Goal: Task Accomplishment & Management: Complete application form

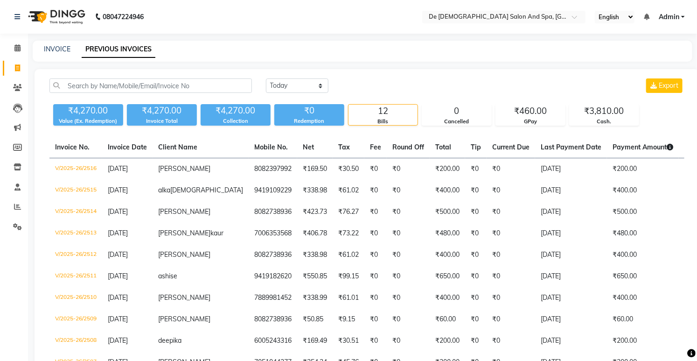
click at [72, 53] on div "INVOICE PREVIOUS INVOICES" at bounding box center [357, 49] width 649 height 10
click at [63, 51] on link "INVOICE" at bounding box center [57, 49] width 27 height 8
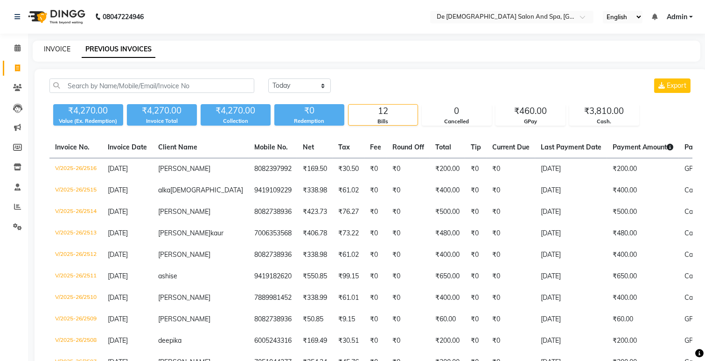
select select "6431"
select select "service"
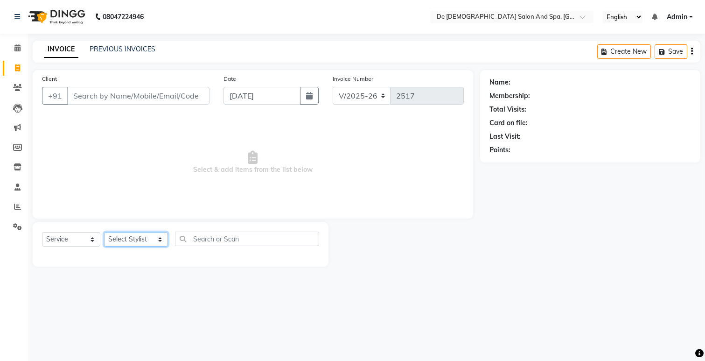
click at [134, 240] on select "Select Stylist akshay aman [PERSON_NAME] [PERSON_NAME] [MEDICAL_DATA][PERSON_NA…" at bounding box center [136, 239] width 64 height 14
select select "49201"
click at [104, 232] on select "Select Stylist akshay aman [PERSON_NAME] [PERSON_NAME] [MEDICAL_DATA][PERSON_NA…" at bounding box center [136, 239] width 64 height 14
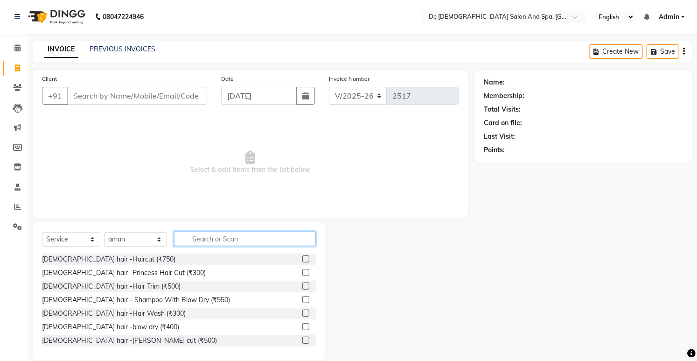
click at [215, 232] on input "text" at bounding box center [244, 239] width 141 height 14
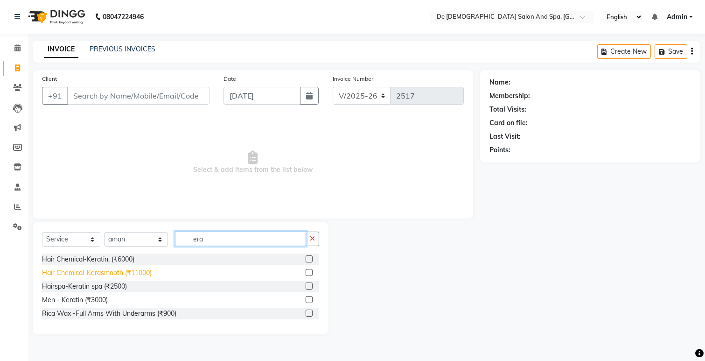
type input "era"
click at [119, 269] on div "Hair Chemical-Kerasmooth (₹11000)" at bounding box center [97, 273] width 110 height 10
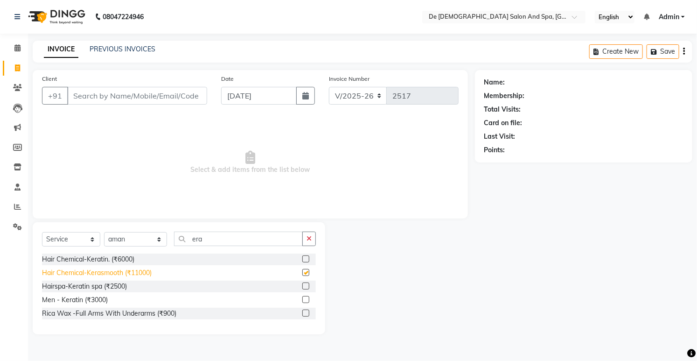
checkbox input "false"
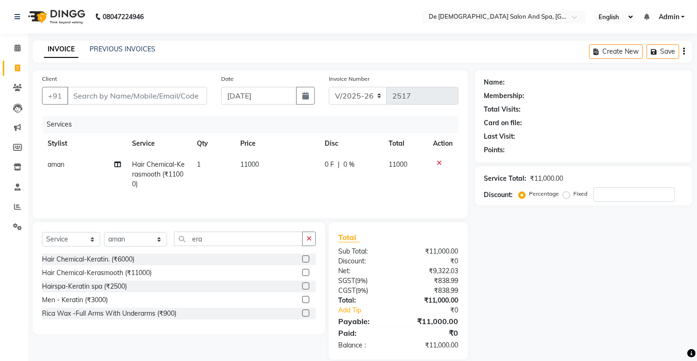
click at [260, 179] on td "11000" at bounding box center [277, 174] width 84 height 41
select select "49201"
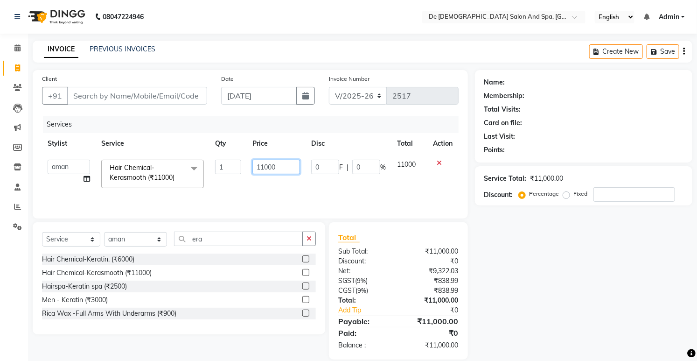
click at [274, 168] on input "11000" at bounding box center [277, 167] width 48 height 14
click at [276, 166] on input "11000" at bounding box center [277, 167] width 48 height 14
type input "1"
type input "8000"
click at [259, 19] on nav "08047224946 Select Location × De Dios Salon And Spa, Gandhi Nagar English ENGLI…" at bounding box center [348, 17] width 697 height 34
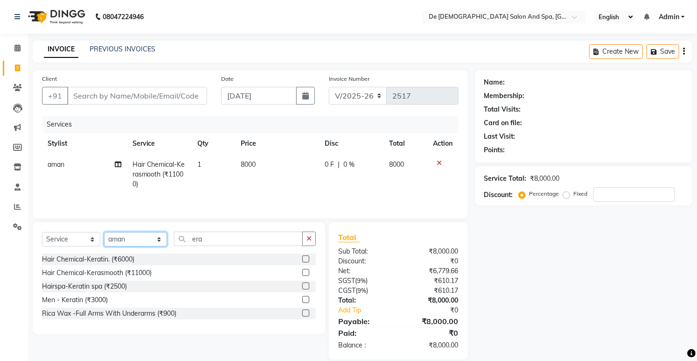
click at [115, 241] on select "Select Stylist akshay aman [PERSON_NAME] [PERSON_NAME] [MEDICAL_DATA][PERSON_NA…" at bounding box center [135, 239] width 63 height 14
select select "61511"
click at [104, 233] on select "Select Stylist akshay aman [PERSON_NAME] [PERSON_NAME] [MEDICAL_DATA][PERSON_NA…" at bounding box center [135, 239] width 63 height 14
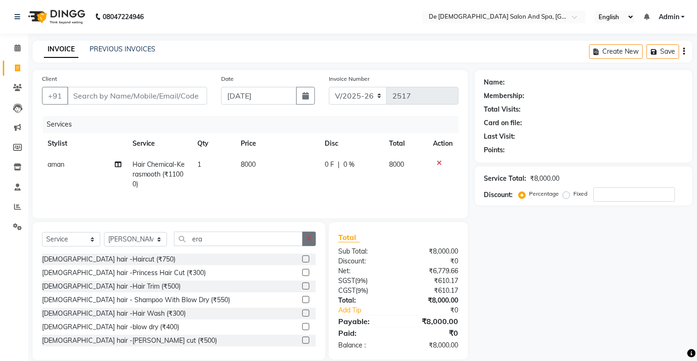
click at [305, 240] on button "button" at bounding box center [309, 239] width 14 height 14
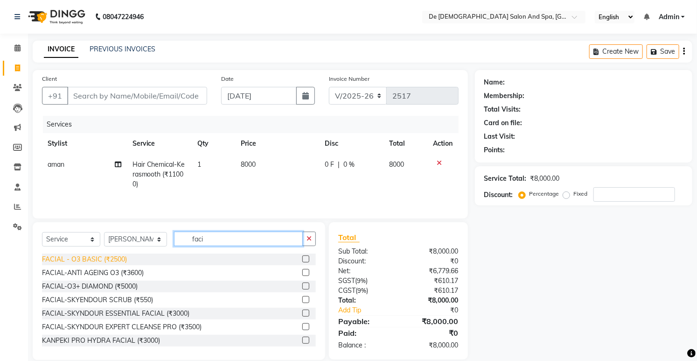
type input "faci"
click at [101, 264] on div "FACIAL - O3 BASIC (₹2500)" at bounding box center [84, 259] width 85 height 10
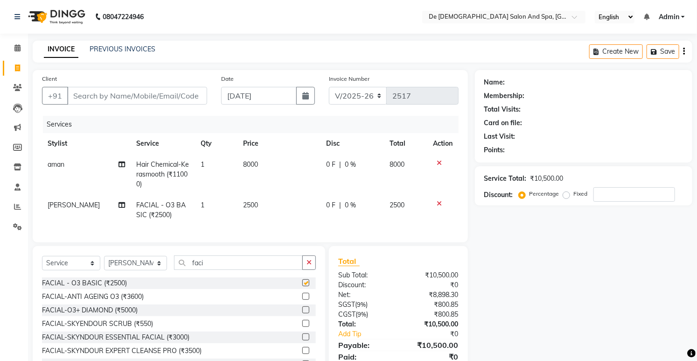
checkbox input "false"
click at [253, 192] on td "8000" at bounding box center [279, 174] width 83 height 41
select select "49201"
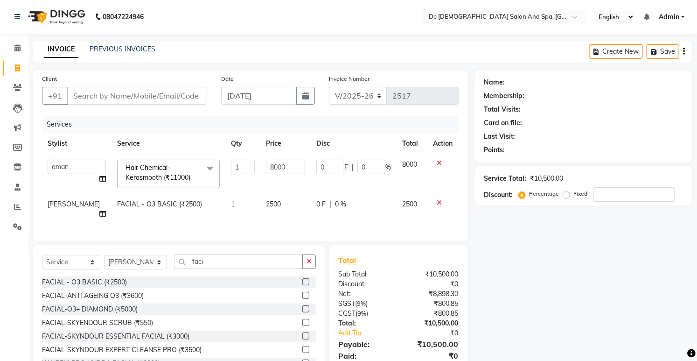
click at [266, 204] on span "2500" at bounding box center [273, 204] width 15 height 8
select select "61511"
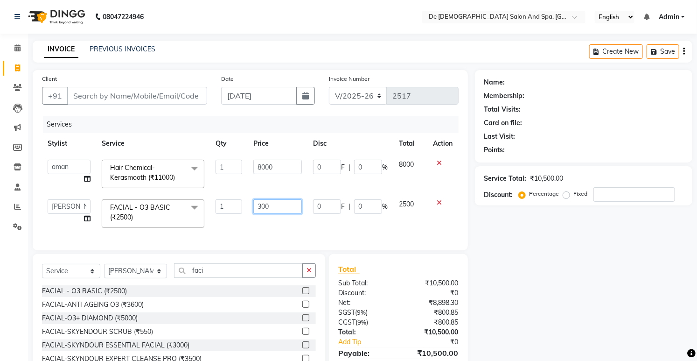
type input "3000"
click at [266, 204] on input "3000" at bounding box center [277, 206] width 49 height 14
click at [281, 3] on nav "08047224946 Select Location × De Dios Salon And Spa, Gandhi Nagar English ENGLI…" at bounding box center [348, 17] width 697 height 34
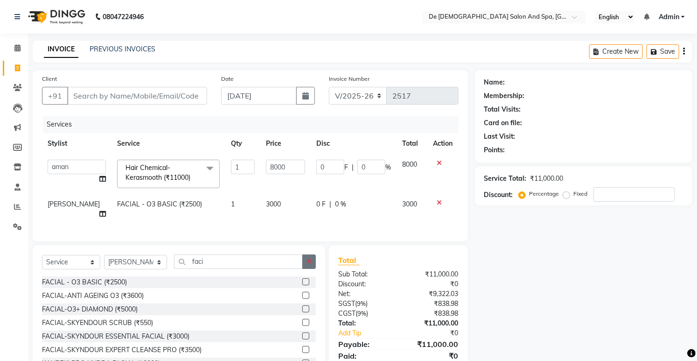
click at [314, 265] on button "button" at bounding box center [309, 261] width 14 height 14
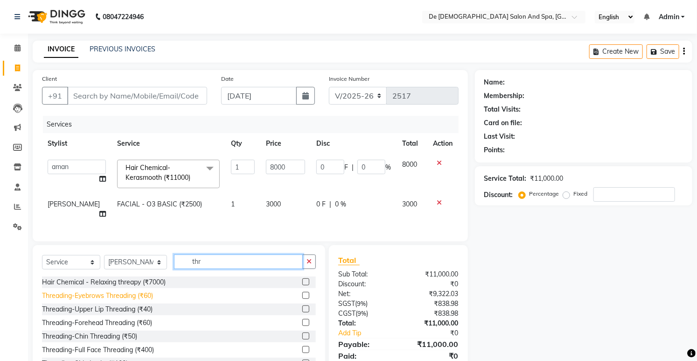
type input "thr"
click at [134, 291] on div "Threading-Eyebrows Threading (₹60)" at bounding box center [97, 296] width 111 height 10
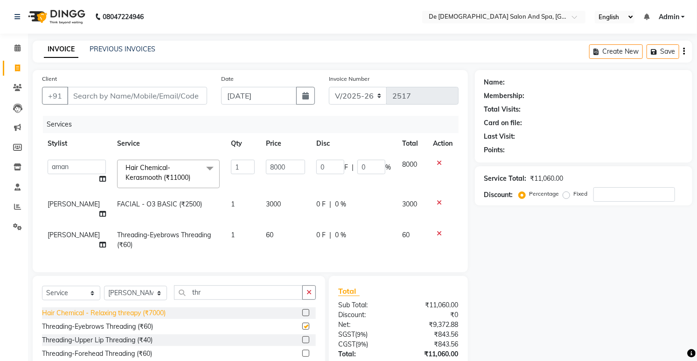
checkbox input "false"
click at [120, 335] on div "Threading-Upper Lip Threading (₹40)" at bounding box center [97, 340] width 111 height 10
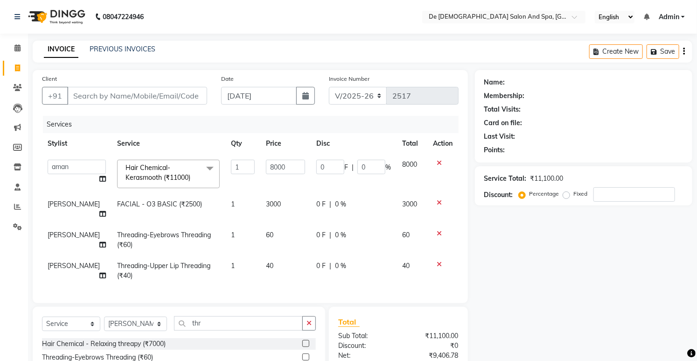
checkbox input "false"
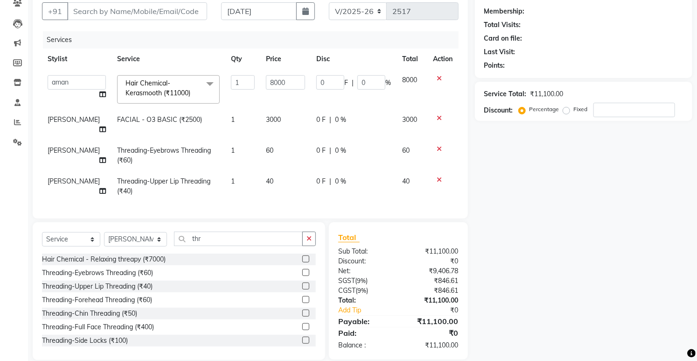
scroll to position [95, 0]
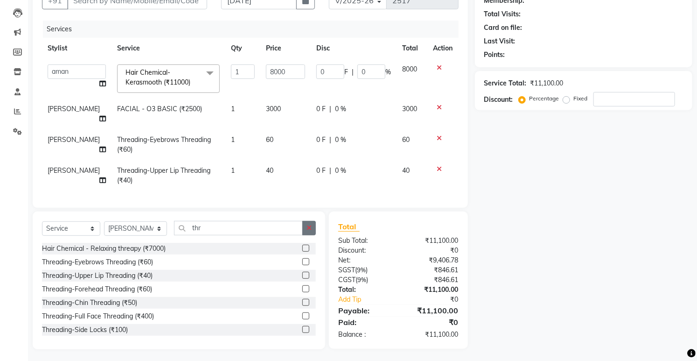
click at [309, 225] on icon "button" at bounding box center [309, 228] width 5 height 7
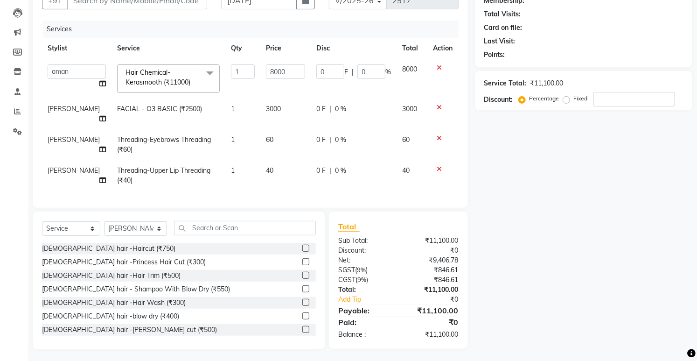
click at [587, 276] on div "Name: Membership: Total Visits: Card on file: Last Visit: Points: Service Total…" at bounding box center [587, 162] width 225 height 374
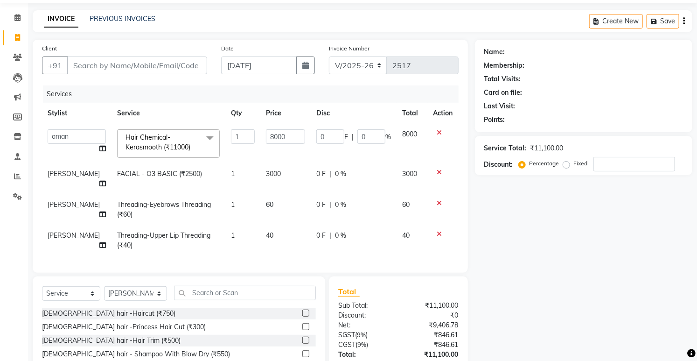
scroll to position [0, 0]
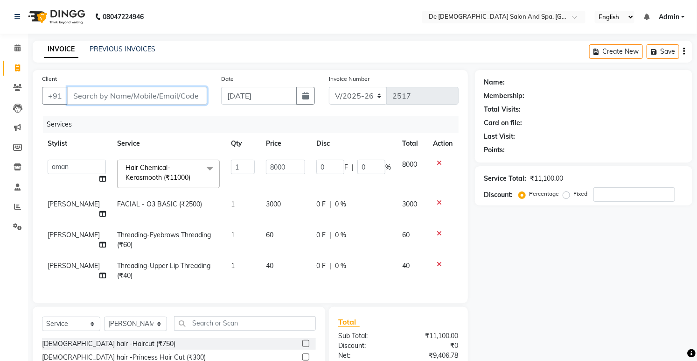
click at [147, 102] on input "Client" at bounding box center [137, 96] width 140 height 18
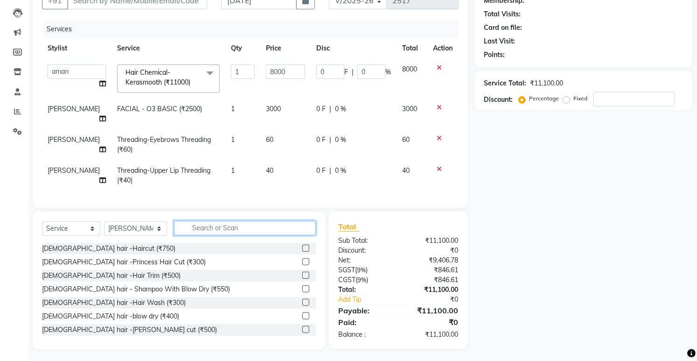
click at [254, 221] on input "text" at bounding box center [244, 228] width 141 height 14
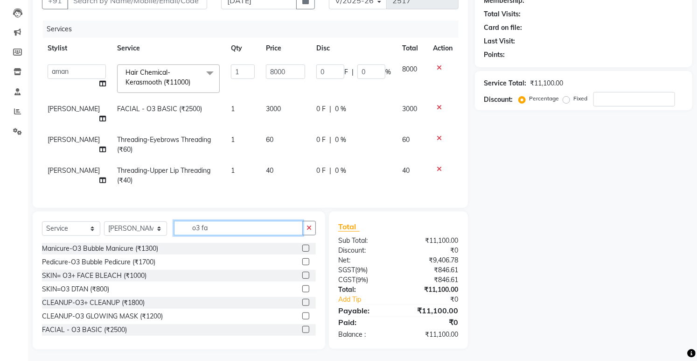
scroll to position [95, 0]
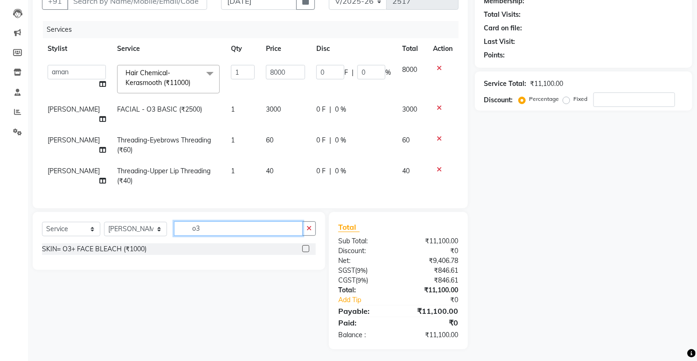
type input "o"
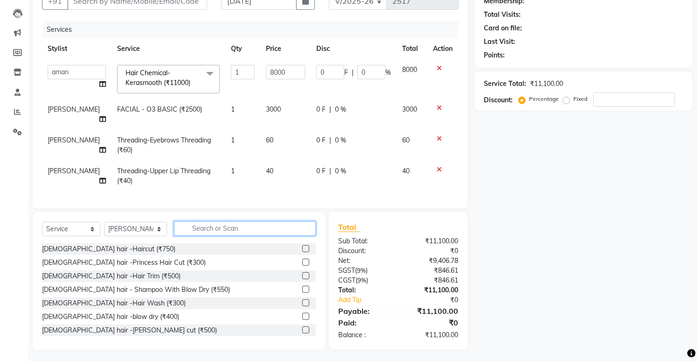
scroll to position [95, 0]
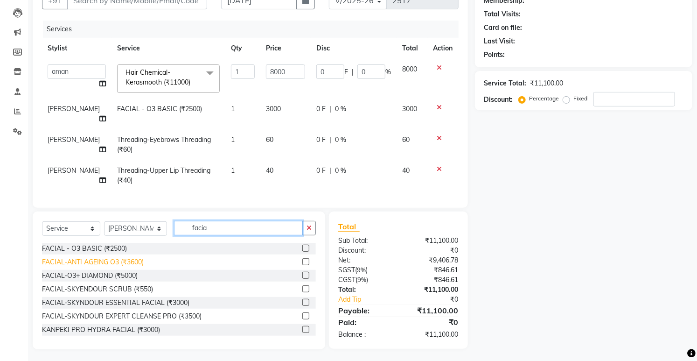
type input "facia"
click at [122, 257] on div "FACIAL-ANTI AGEING O3 (₹3600)" at bounding box center [93, 262] width 102 height 10
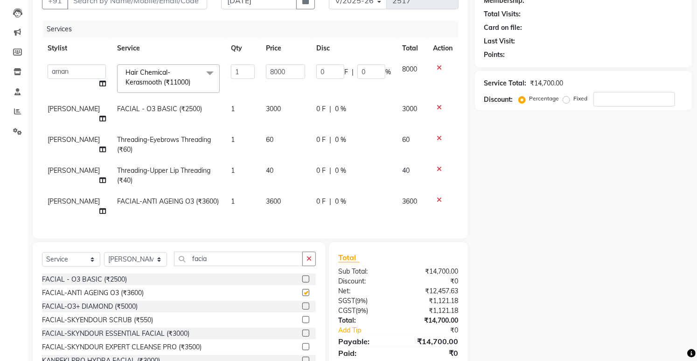
checkbox input "false"
click at [439, 105] on icon at bounding box center [439, 107] width 5 height 7
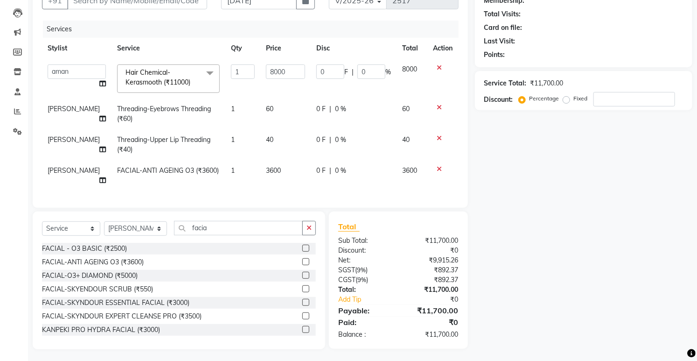
click at [269, 166] on td "3600" at bounding box center [285, 175] width 50 height 31
select select "61511"
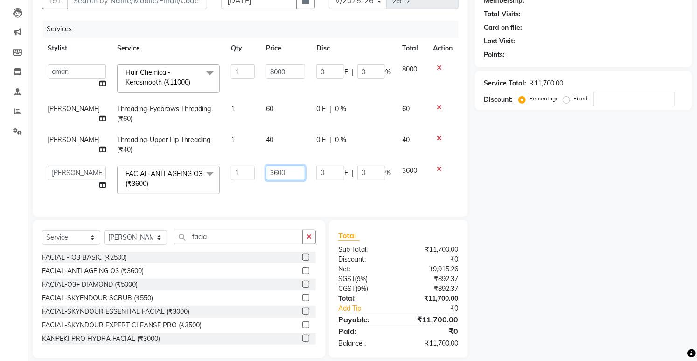
click at [267, 171] on input "3600" at bounding box center [285, 173] width 39 height 14
type input "3000"
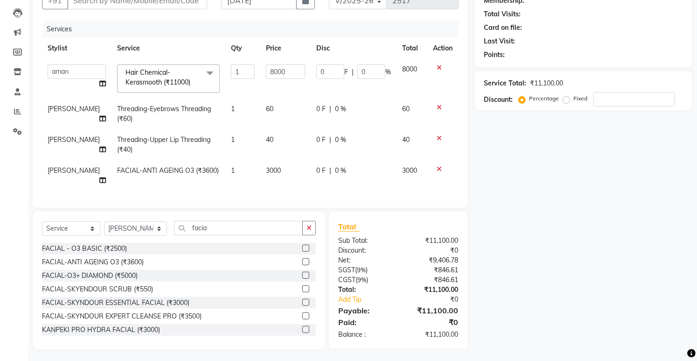
click at [549, 190] on div "Name: Membership: Total Visits: Card on file: Last Visit: Points: Service Total…" at bounding box center [587, 162] width 225 height 374
click at [439, 167] on icon at bounding box center [439, 169] width 5 height 7
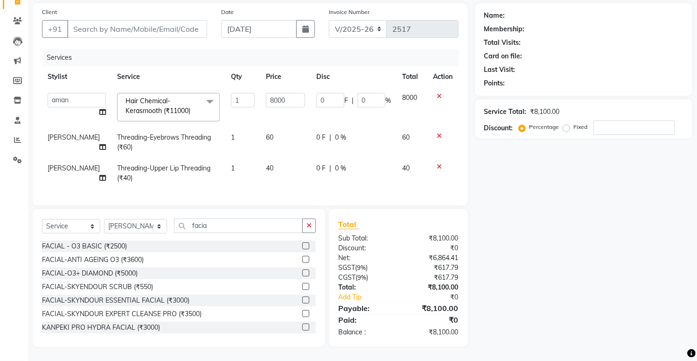
click at [441, 162] on td at bounding box center [443, 173] width 31 height 31
click at [437, 163] on icon at bounding box center [439, 166] width 5 height 7
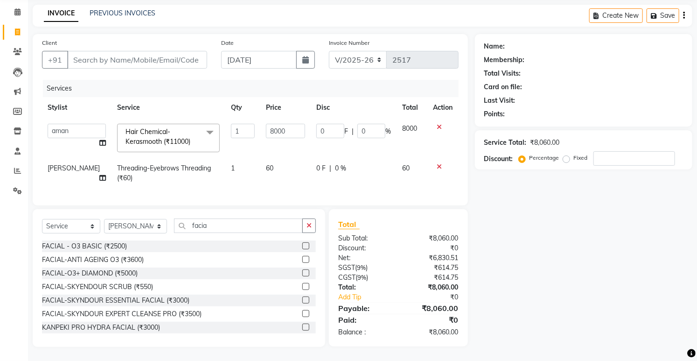
click at [440, 163] on icon at bounding box center [439, 166] width 5 height 7
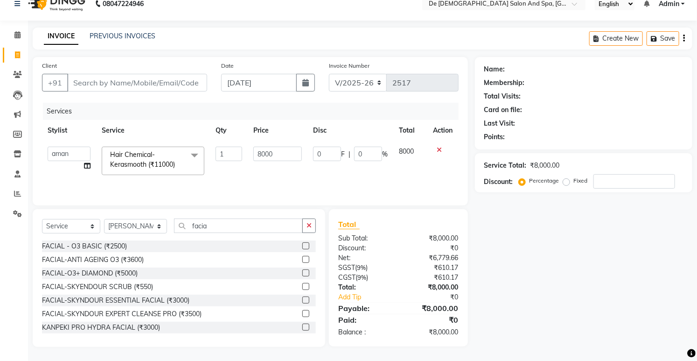
scroll to position [13, 0]
click at [440, 148] on icon at bounding box center [439, 150] width 5 height 7
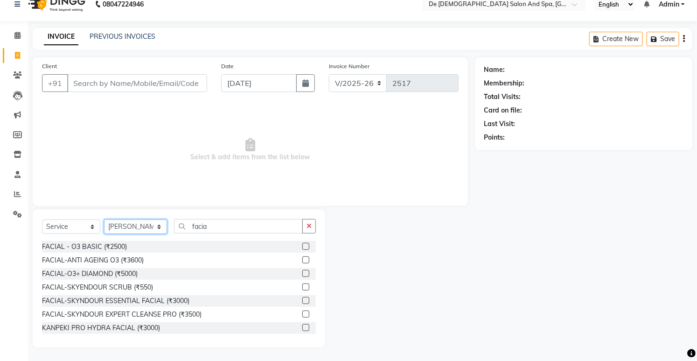
click at [153, 227] on select "Select Stylist akshay aman [PERSON_NAME] [PERSON_NAME] [MEDICAL_DATA][PERSON_NA…" at bounding box center [135, 226] width 63 height 14
select select "49371"
click at [104, 219] on select "Select Stylist akshay aman [PERSON_NAME] [PERSON_NAME] [MEDICAL_DATA][PERSON_NA…" at bounding box center [135, 226] width 63 height 14
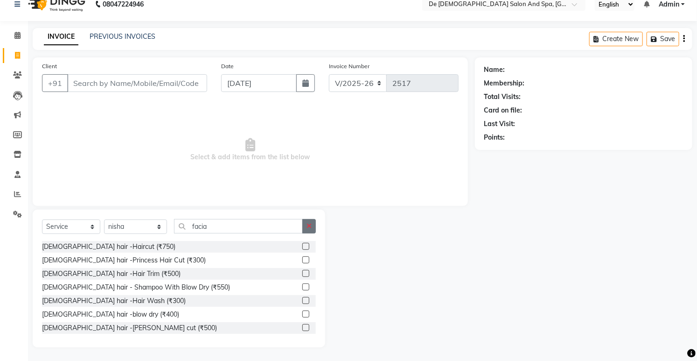
click at [309, 231] on button "button" at bounding box center [309, 226] width 14 height 14
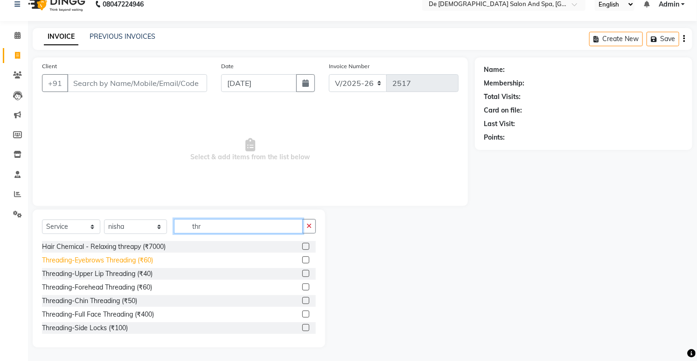
type input "thr"
click at [133, 262] on div "Threading-Eyebrows Threading (₹60)" at bounding box center [97, 260] width 111 height 10
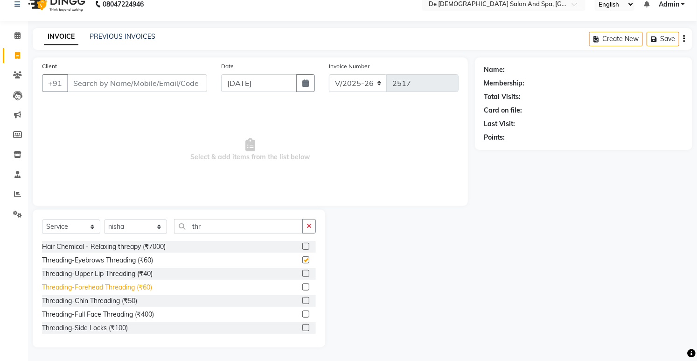
checkbox input "false"
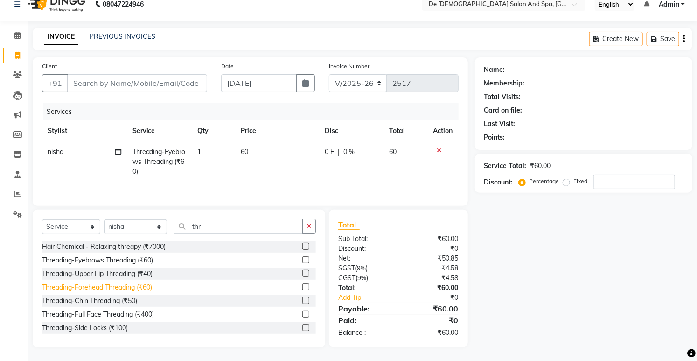
click at [134, 283] on div "Threading-Forehead Threading (₹60)" at bounding box center [97, 287] width 110 height 10
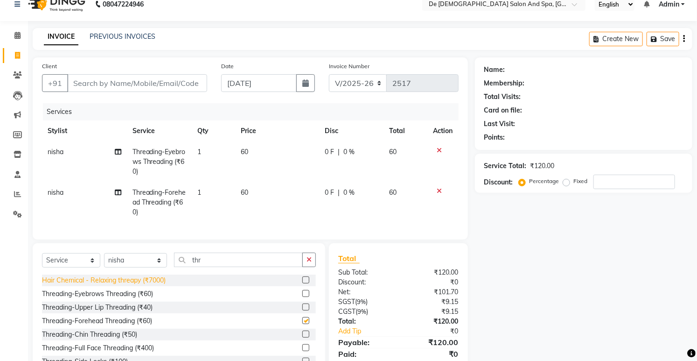
checkbox input "false"
click at [127, 312] on div "Threading-Upper Lip Threading (₹40)" at bounding box center [97, 307] width 111 height 10
checkbox input "false"
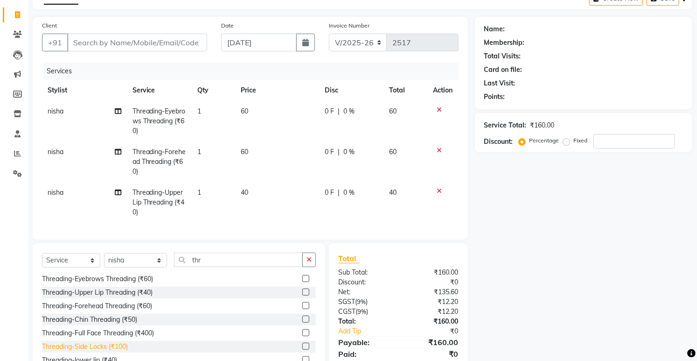
scroll to position [64, 0]
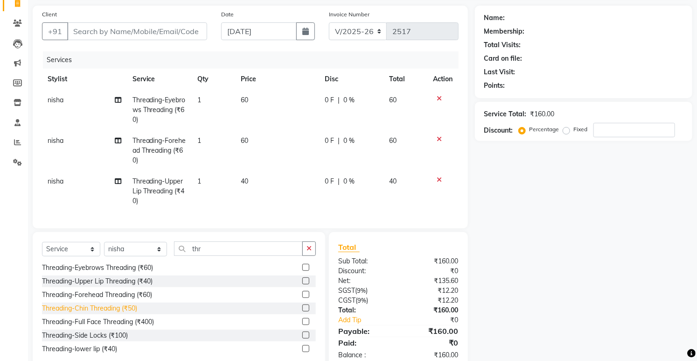
click at [101, 313] on div "Threading-Chin Threading (₹50)" at bounding box center [89, 308] width 95 height 10
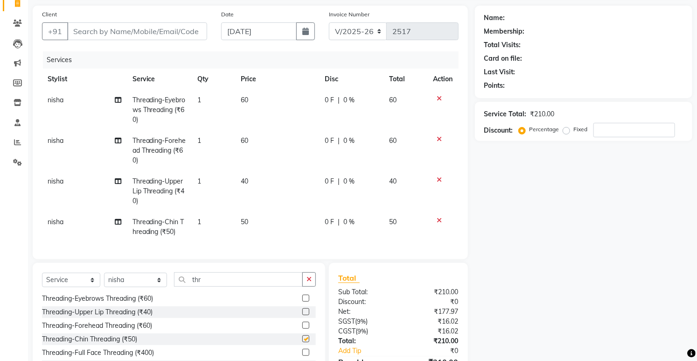
checkbox input "false"
click at [307, 287] on button "button" at bounding box center [309, 279] width 14 height 14
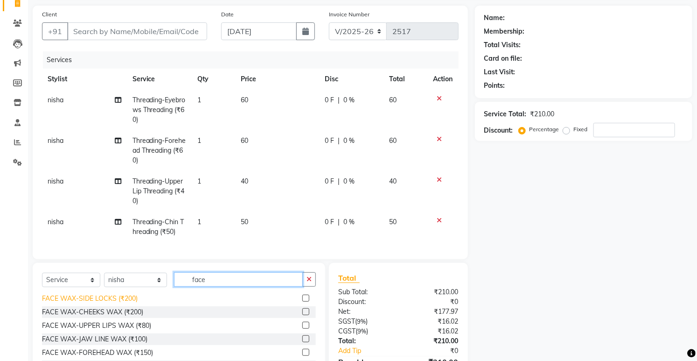
type input "face"
click at [99, 303] on div "FACE WAX-SIDE LOCKS (₹200)" at bounding box center [90, 299] width 96 height 10
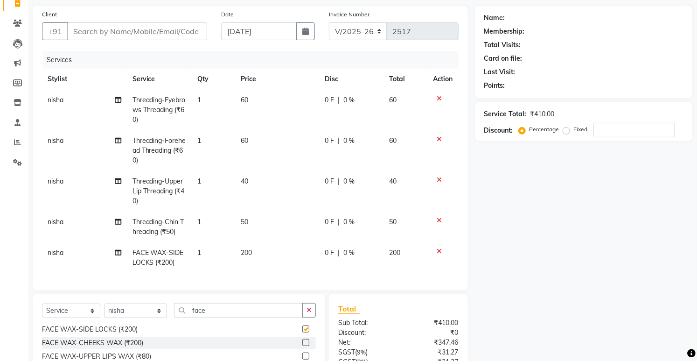
checkbox input "false"
click at [305, 317] on button "button" at bounding box center [309, 310] width 14 height 14
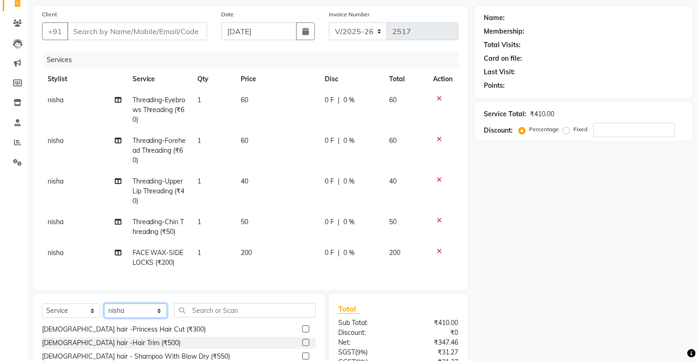
click at [132, 318] on select "Select Stylist akshay aman [PERSON_NAME] [PERSON_NAME] [MEDICAL_DATA][PERSON_NA…" at bounding box center [135, 310] width 63 height 14
select select "87891"
click at [104, 308] on select "Select Stylist akshay aman [PERSON_NAME] [PERSON_NAME] [MEDICAL_DATA][PERSON_NA…" at bounding box center [135, 310] width 63 height 14
click at [240, 305] on div "Select Service Product Membership Package Voucher Prepaid Gift Card Select Styl…" at bounding box center [179, 363] width 293 height 138
click at [247, 325] on div "Select Service Product Membership Package Voucher Prepaid Gift Card Select Styl…" at bounding box center [179, 314] width 274 height 22
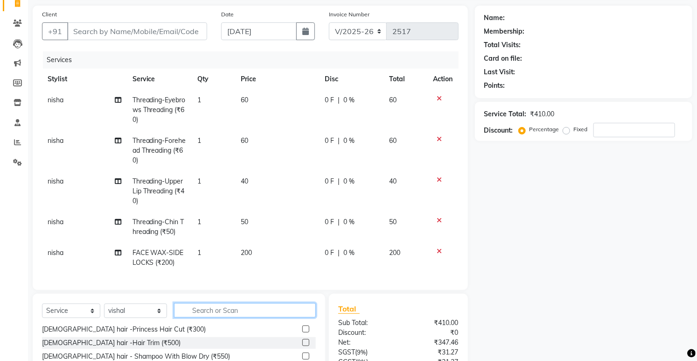
click at [244, 309] on input "text" at bounding box center [244, 310] width 141 height 14
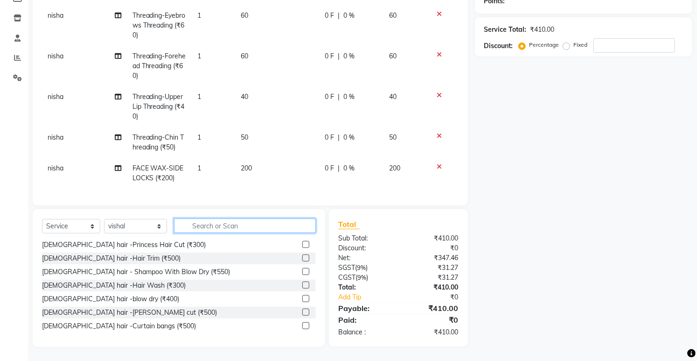
click at [205, 229] on input "text" at bounding box center [244, 225] width 141 height 14
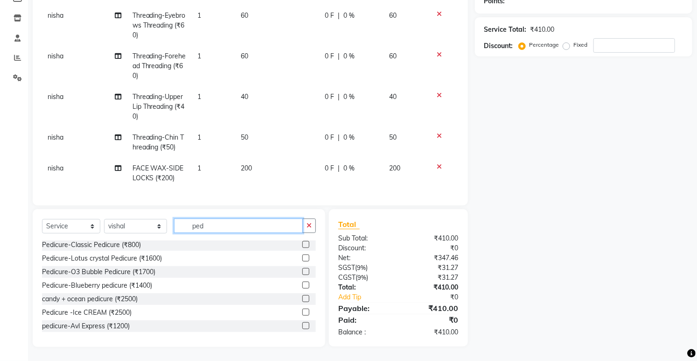
scroll to position [0, 0]
type input "pedi"
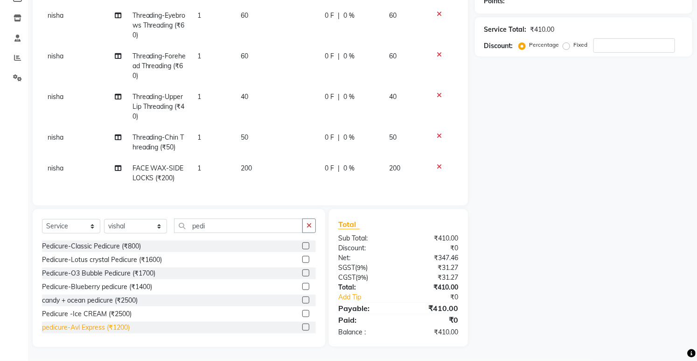
click at [97, 327] on div "pedicure-Avl Express (₹1200)" at bounding box center [86, 328] width 88 height 10
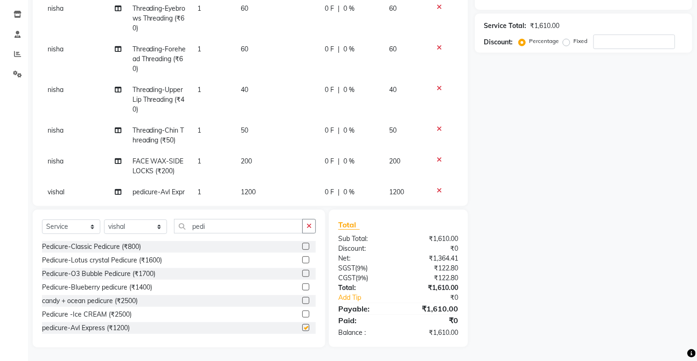
checkbox input "false"
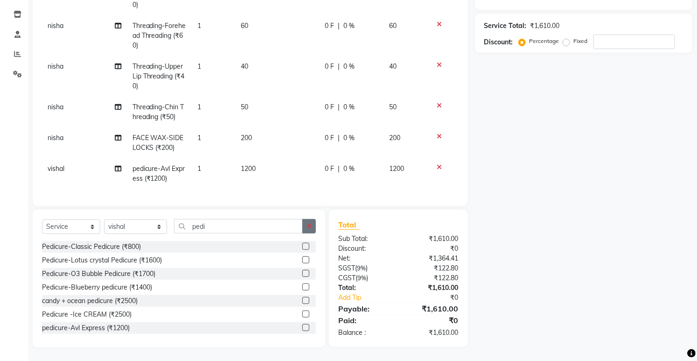
click at [307, 222] on button "button" at bounding box center [309, 226] width 14 height 14
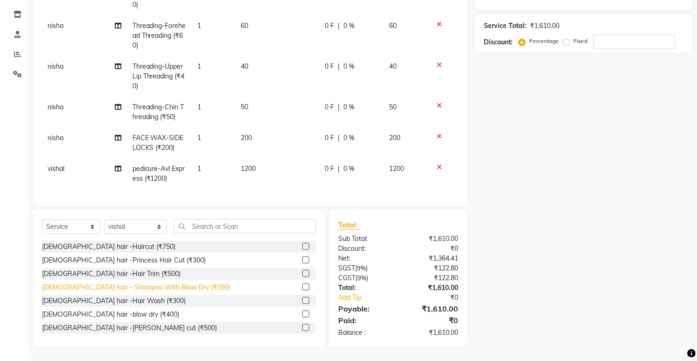
click at [143, 288] on div "[DEMOGRAPHIC_DATA] hair - Shampoo With Blow Dry (₹550)" at bounding box center [136, 287] width 188 height 10
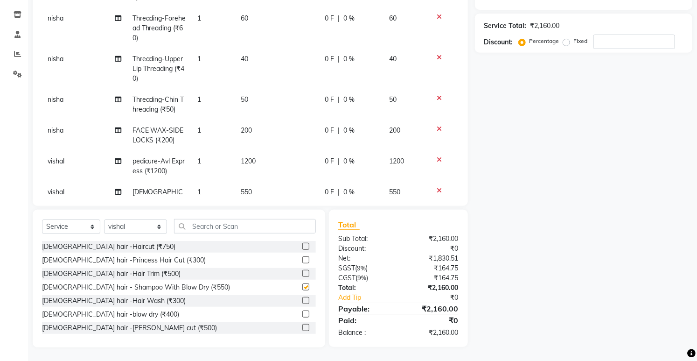
checkbox input "false"
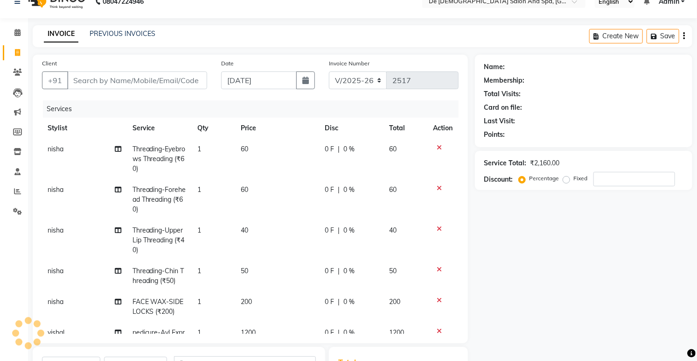
scroll to position [0, 0]
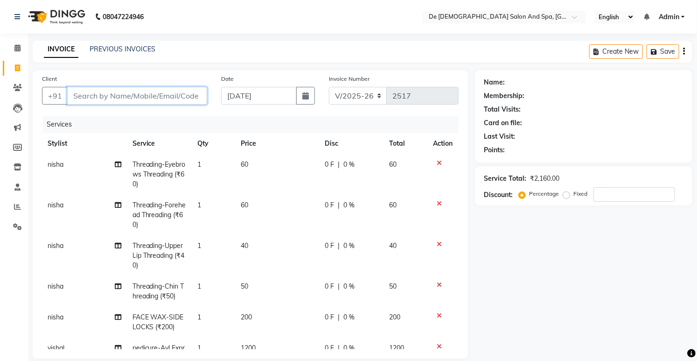
click at [123, 99] on input "Client" at bounding box center [137, 96] width 140 height 18
type input "e"
type input "0"
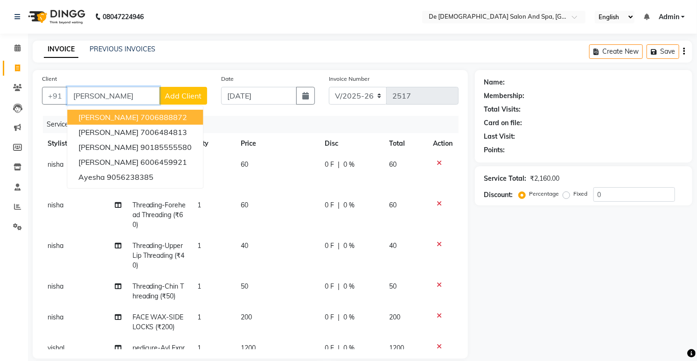
click at [141, 117] on ngb-highlight "7006888872" at bounding box center [164, 117] width 47 height 9
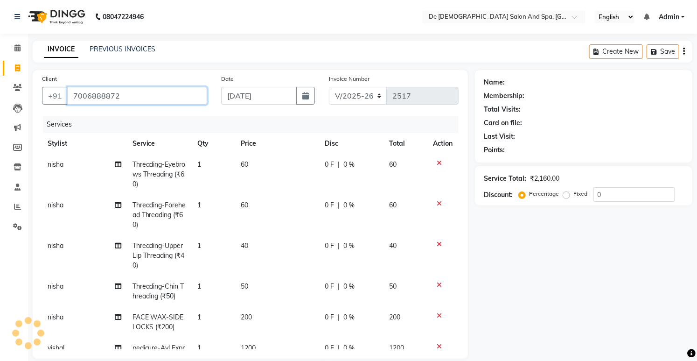
type input "7006888872"
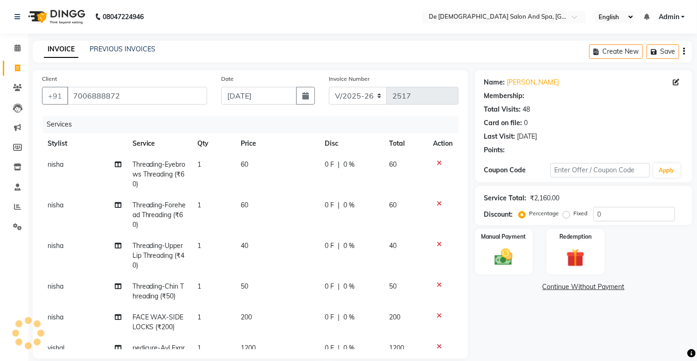
select select "1: Object"
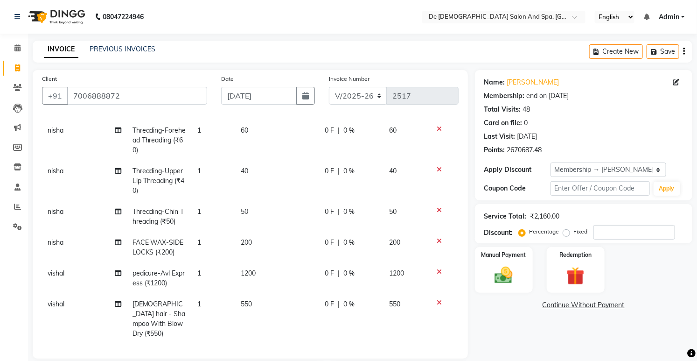
scroll to position [104, 0]
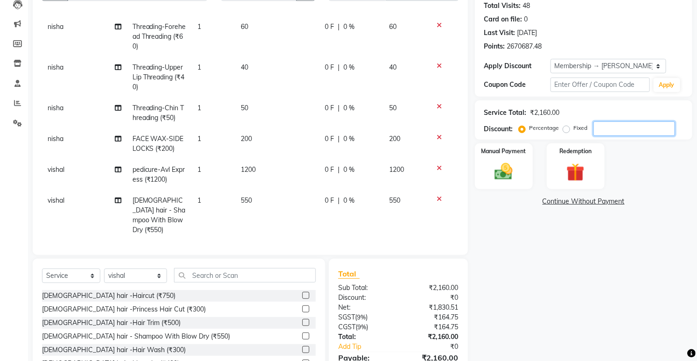
click at [619, 124] on input "number" at bounding box center [635, 128] width 82 height 14
type input "1"
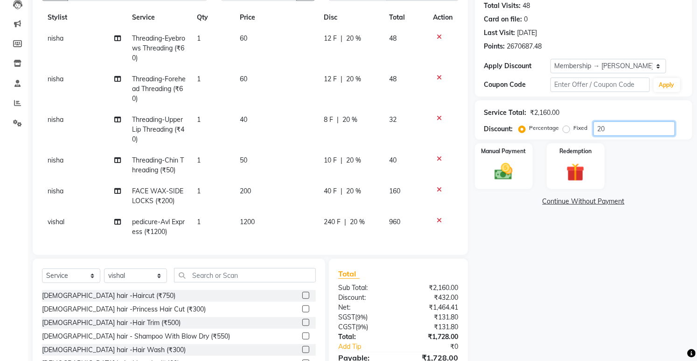
type input "20"
click at [337, 128] on td "8 F | 20 %" at bounding box center [351, 129] width 66 height 41
select select "49371"
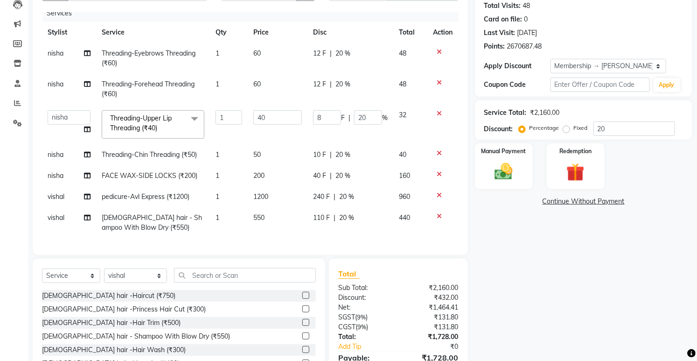
scroll to position [15, 0]
click at [359, 113] on input "20" at bounding box center [368, 117] width 28 height 14
type input "2"
click at [351, 94] on td "12 F | 20 %" at bounding box center [351, 89] width 86 height 31
select select "49371"
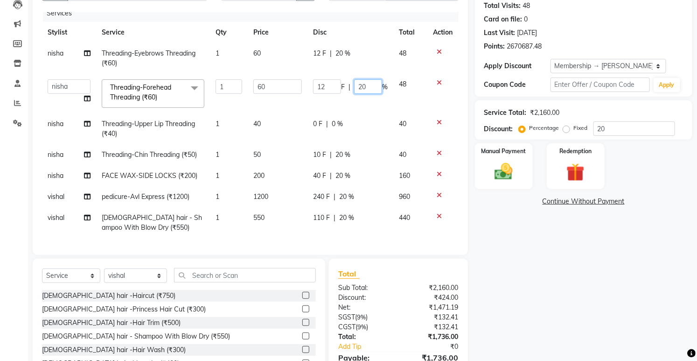
click at [361, 79] on input "20" at bounding box center [368, 86] width 28 height 14
type input "2"
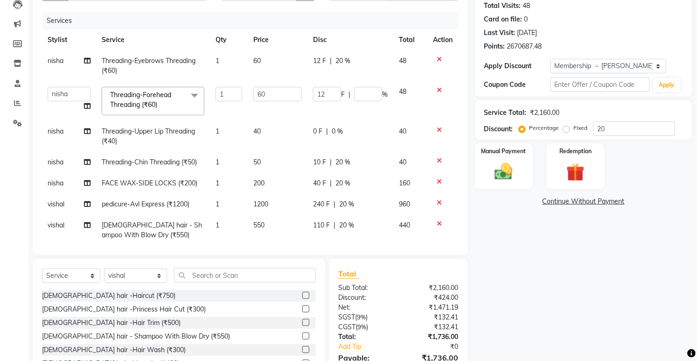
click at [357, 66] on td "12 F | 20 %" at bounding box center [351, 65] width 86 height 31
select select "49371"
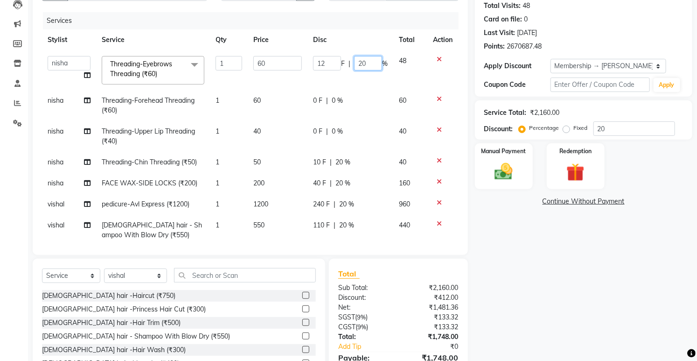
click at [357, 61] on input "20" at bounding box center [368, 63] width 28 height 14
click at [362, 63] on input "20" at bounding box center [368, 63] width 28 height 14
type input "2"
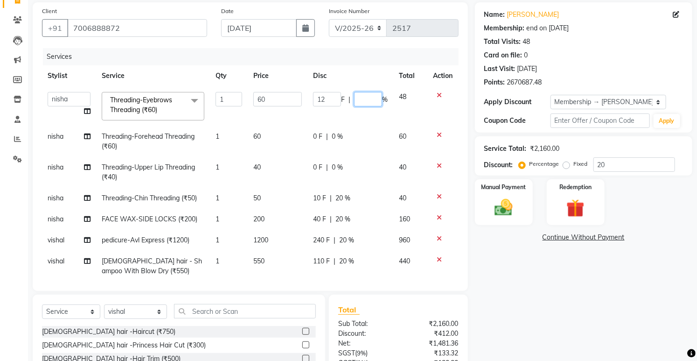
scroll to position [52, 0]
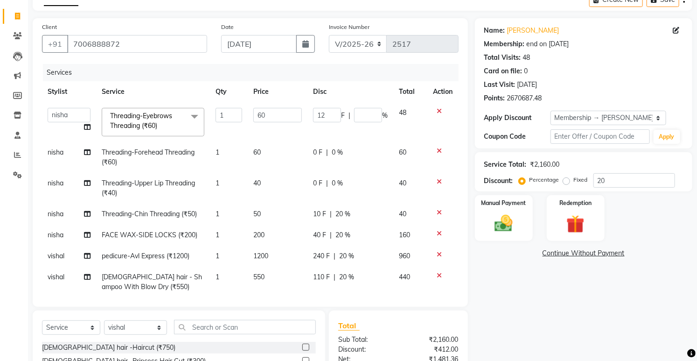
click at [365, 148] on div "0 F | 0 %" at bounding box center [350, 153] width 75 height 10
select select "49371"
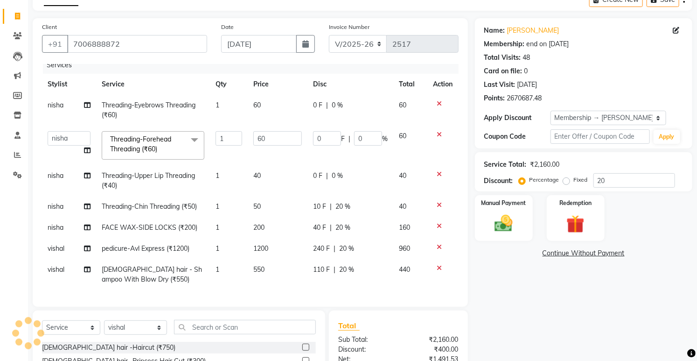
scroll to position [15, 0]
click at [337, 202] on span "20 %" at bounding box center [343, 207] width 15 height 10
select select "49371"
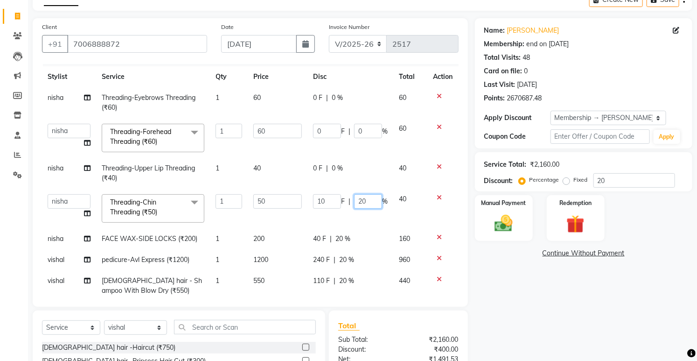
click at [369, 197] on input "20" at bounding box center [368, 201] width 28 height 14
type input "2"
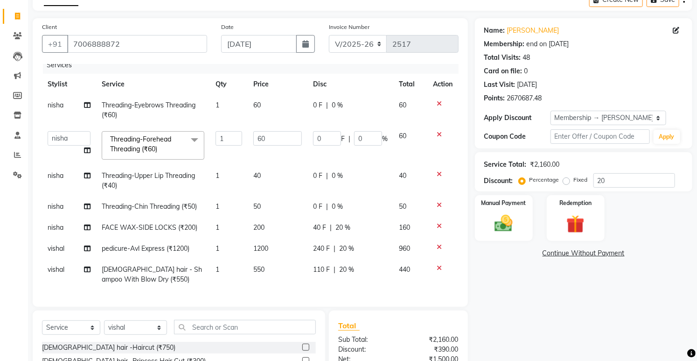
click at [352, 232] on tbody "nisha Threading-Eyebrows Threading (₹60) 1 60 0 F | 0 % 60 akshay aman [PERSON_…" at bounding box center [250, 192] width 417 height 195
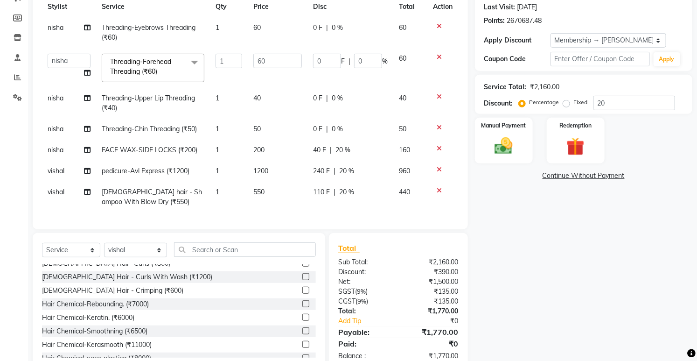
scroll to position [153, 0]
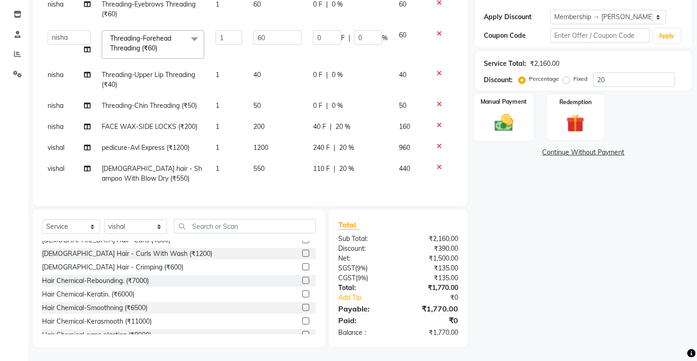
click at [507, 113] on img at bounding box center [504, 122] width 31 height 21
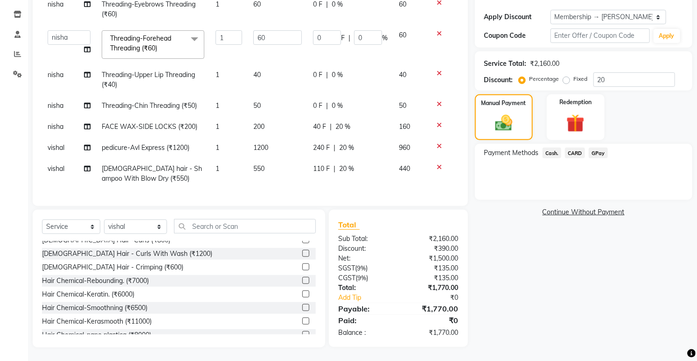
click at [551, 150] on span "Cash." at bounding box center [552, 153] width 19 height 11
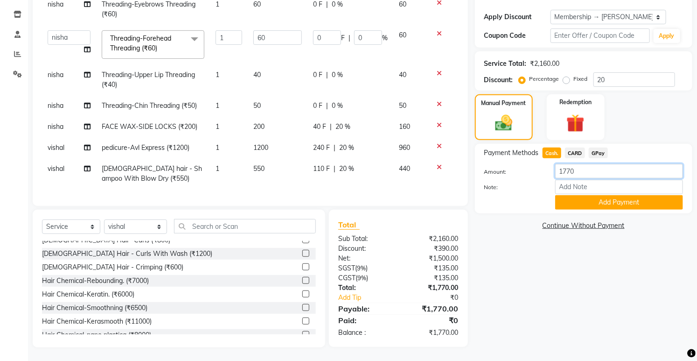
click at [577, 168] on input "1770" at bounding box center [620, 171] width 128 height 14
type input "1"
type input "1500"
click at [572, 204] on button "Add Payment" at bounding box center [620, 202] width 128 height 14
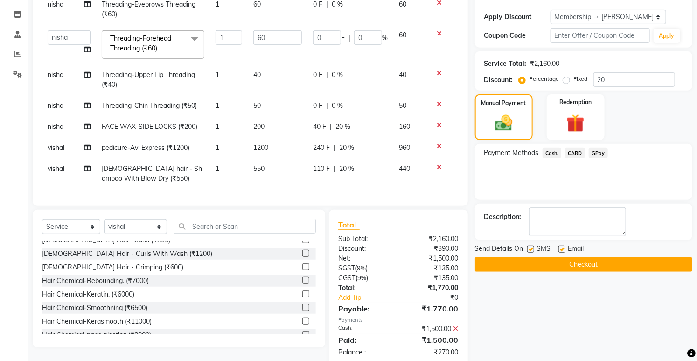
click at [593, 155] on span "GPay" at bounding box center [598, 153] width 19 height 11
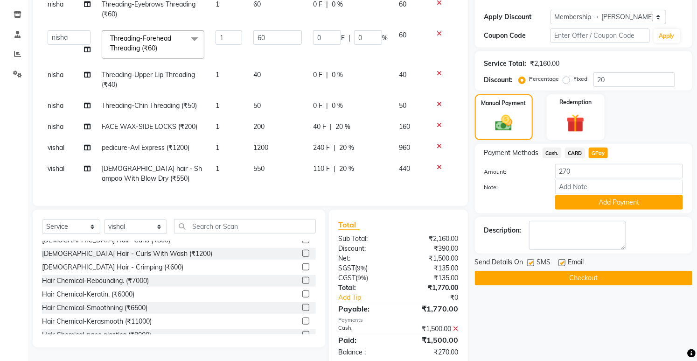
scroll to position [228, 0]
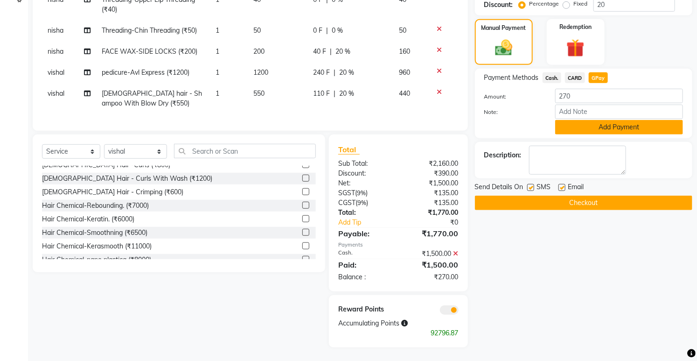
click at [567, 130] on button "Add Payment" at bounding box center [620, 127] width 128 height 14
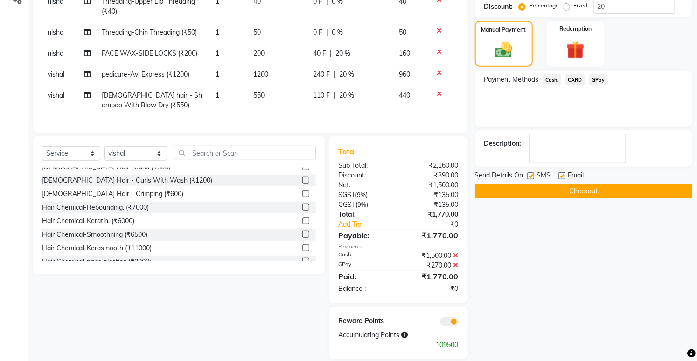
scroll to position [238, 0]
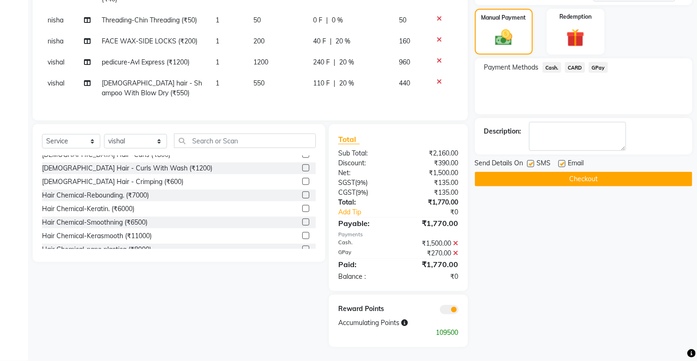
click at [493, 176] on button "Checkout" at bounding box center [584, 179] width 218 height 14
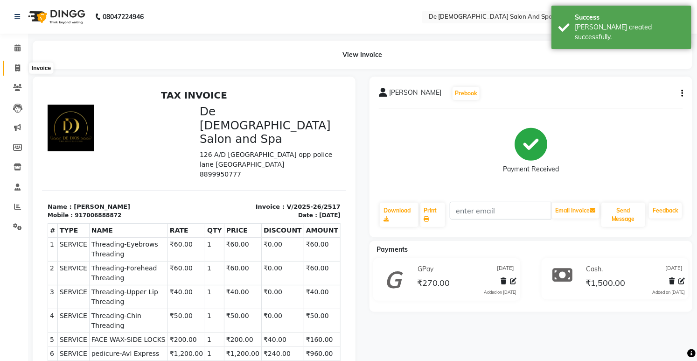
click at [15, 67] on icon at bounding box center [17, 67] width 5 height 7
select select "service"
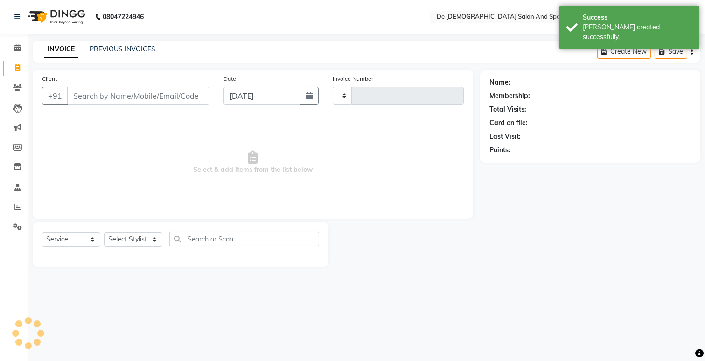
type input "2518"
select select "6431"
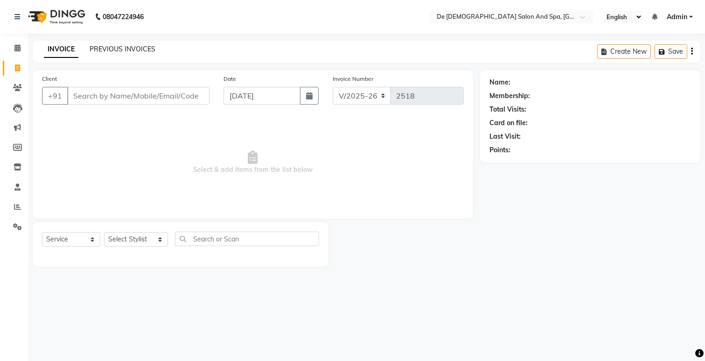
click at [148, 49] on link "PREVIOUS INVOICES" at bounding box center [123, 49] width 66 height 8
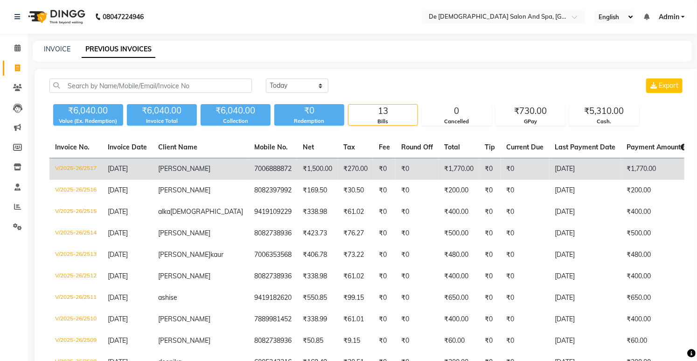
click at [549, 169] on td "[DATE]" at bounding box center [585, 169] width 72 height 22
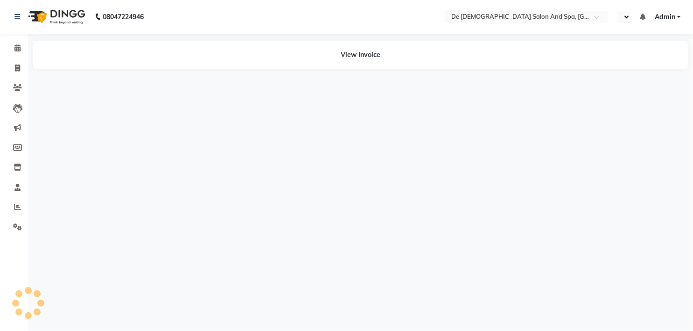
select select "en"
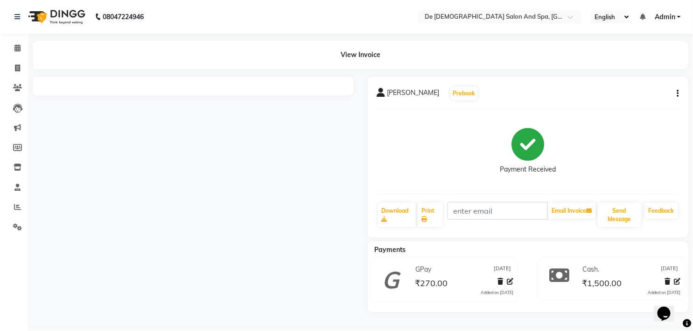
click at [682, 96] on div "[PERSON_NAME] Prebook Payment Received Download Print Email Invoice Send Messag…" at bounding box center [528, 157] width 321 height 161
click at [678, 94] on icon "button" at bounding box center [678, 93] width 2 height 0
click at [609, 94] on div "Edit Item Staff" at bounding box center [632, 94] width 64 height 12
select select
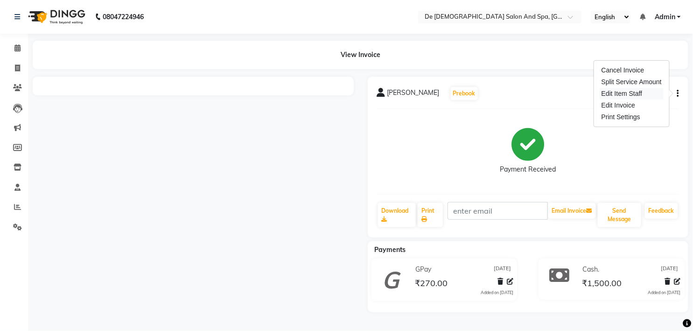
select select
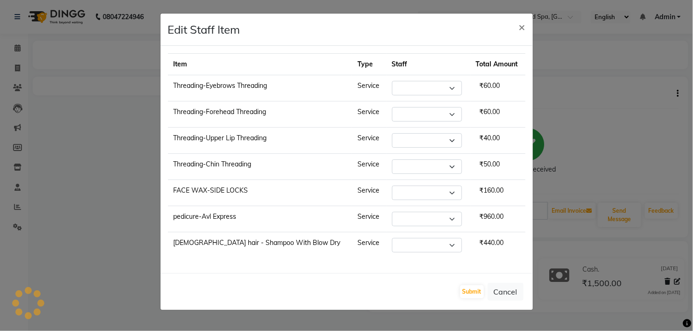
select select "49371"
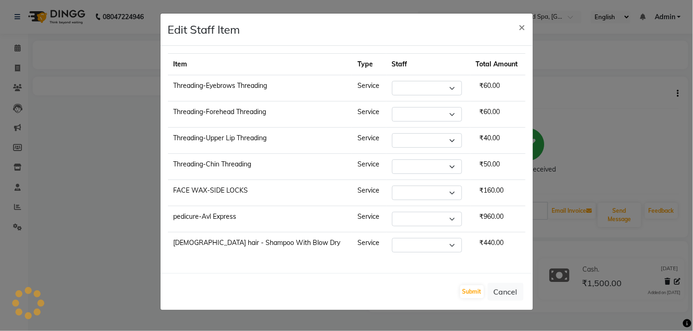
select select "87891"
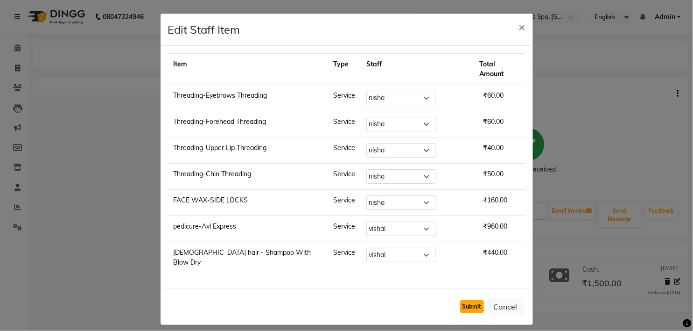
click at [473, 300] on button "Submit" at bounding box center [472, 306] width 24 height 13
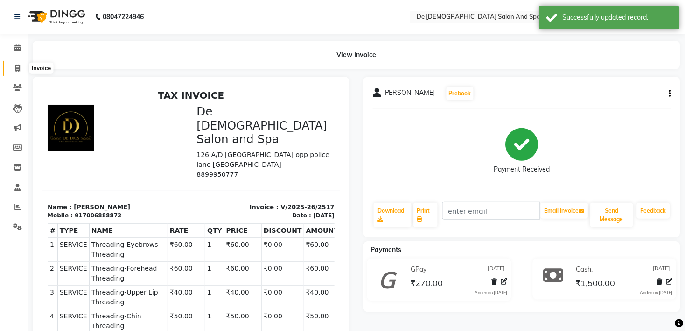
click at [17, 63] on span at bounding box center [17, 68] width 16 height 11
select select "service"
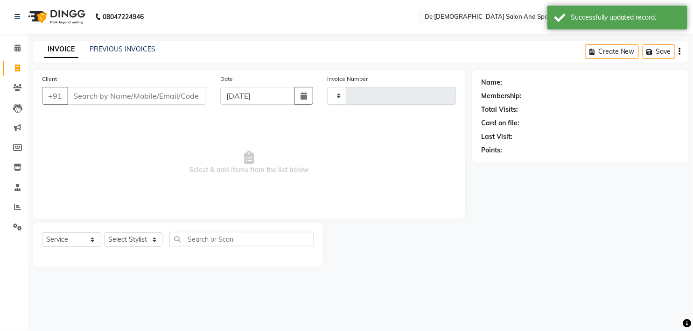
type input "2518"
select select "6431"
click at [120, 49] on link "PREVIOUS INVOICES" at bounding box center [123, 49] width 66 height 8
